Goal: Unclear

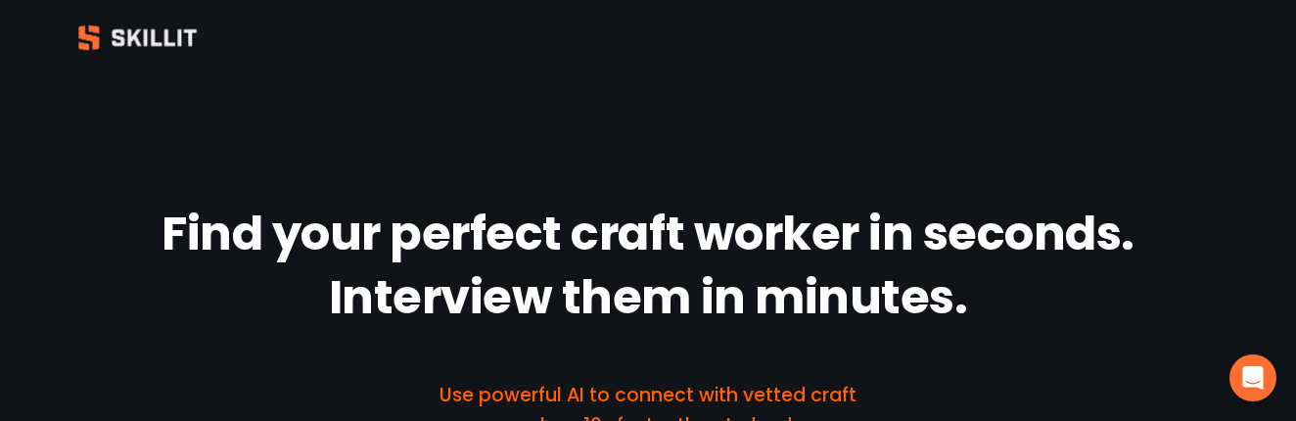
click at [1029, 62] on div at bounding box center [648, 38] width 1296 height 50
